Goal: Find specific page/section

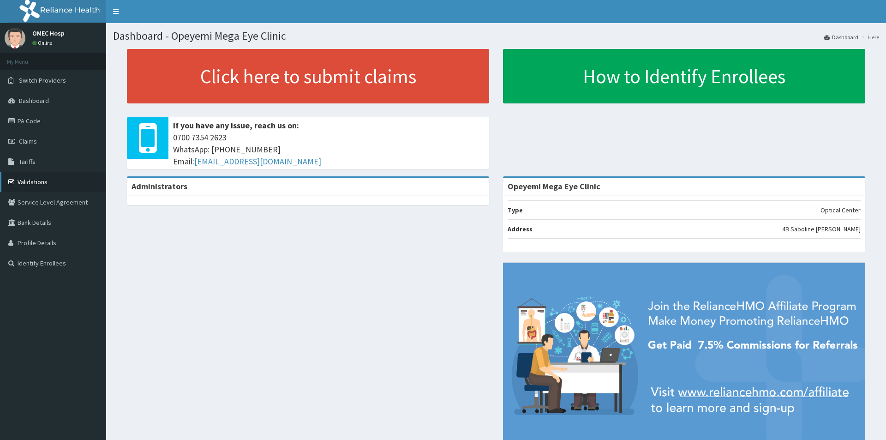
click at [50, 181] on link "Validations" at bounding box center [53, 182] width 106 height 20
click at [44, 181] on link "Validations" at bounding box center [53, 182] width 106 height 20
click at [51, 180] on link "Validations" at bounding box center [53, 182] width 106 height 20
click at [54, 180] on link "Validations" at bounding box center [53, 182] width 106 height 20
click at [61, 116] on link "PA Code" at bounding box center [53, 121] width 106 height 20
